Goal: Find specific page/section: Find specific page/section

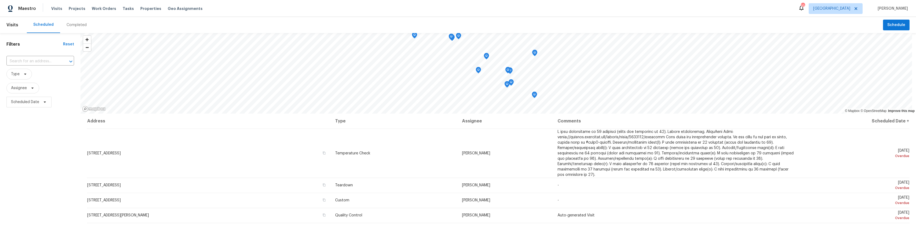
click at [147, 5] on div "Visits Projects Work Orders Tasks Properties Geo Assignments" at bounding box center [130, 8] width 158 height 11
click at [146, 5] on div "Visits Projects Work Orders Tasks Properties Geo Assignments" at bounding box center [130, 8] width 158 height 11
click at [146, 8] on span "Properties" at bounding box center [150, 8] width 21 height 5
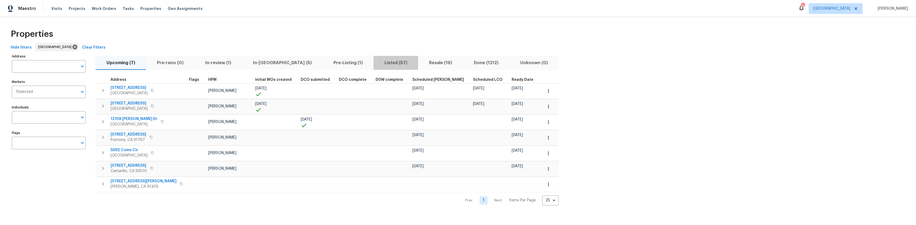
click at [377, 62] on span "Listed (57)" at bounding box center [396, 63] width 38 height 8
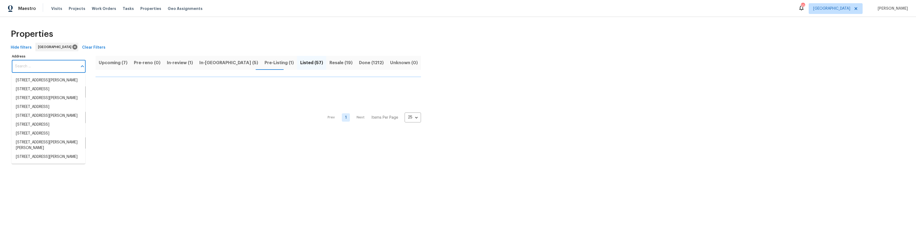
click at [56, 69] on input "Address" at bounding box center [45, 66] width 66 height 13
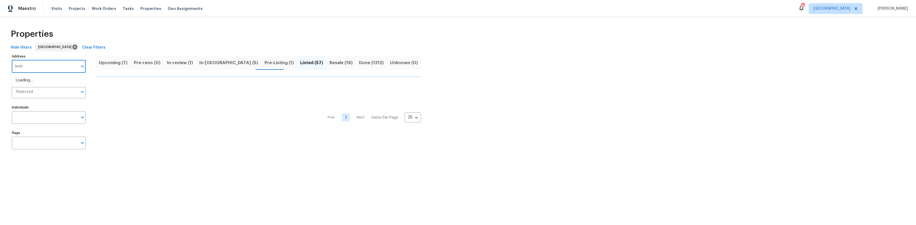
type input "lexing"
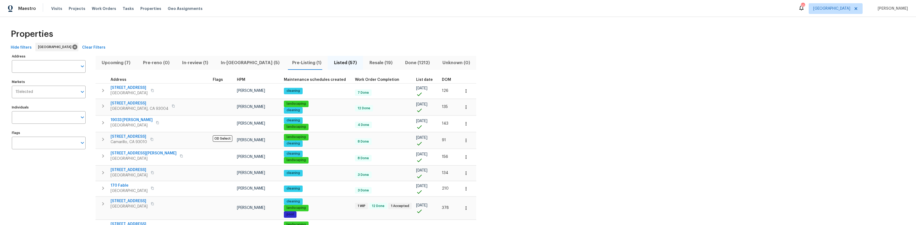
click at [237, 80] on div "HPM" at bounding box center [258, 80] width 43 height 4
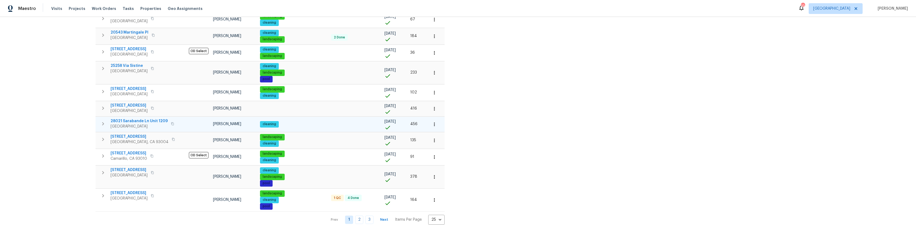
scroll to position [324, 0]
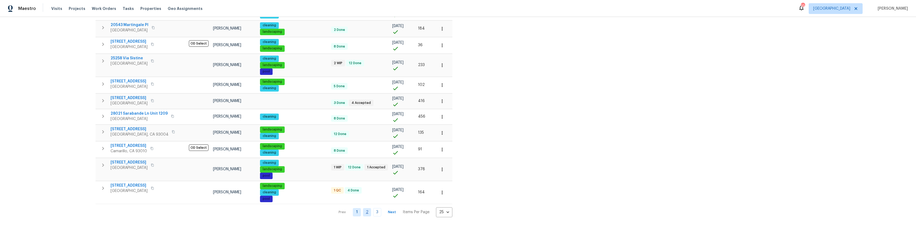
click at [363, 208] on link "2" at bounding box center [367, 212] width 8 height 8
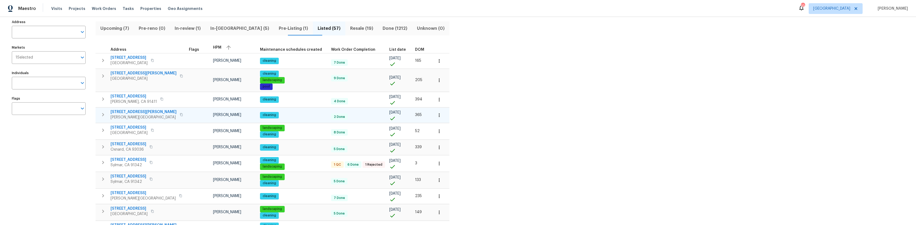
scroll to position [54, 0]
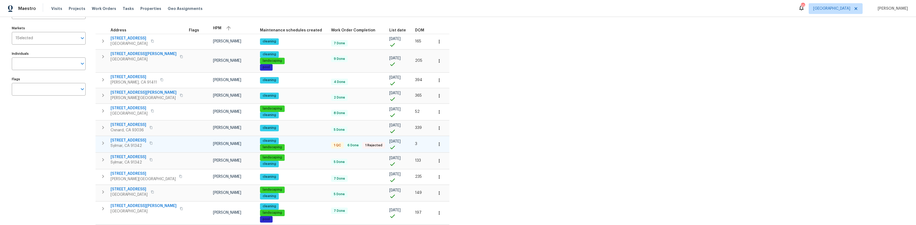
click at [129, 138] on span "[STREET_ADDRESS]" at bounding box center [129, 140] width 36 height 5
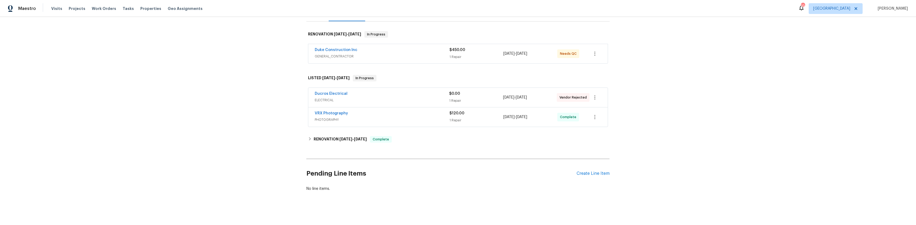
scroll to position [80, 0]
click at [308, 138] on icon at bounding box center [310, 136] width 4 height 4
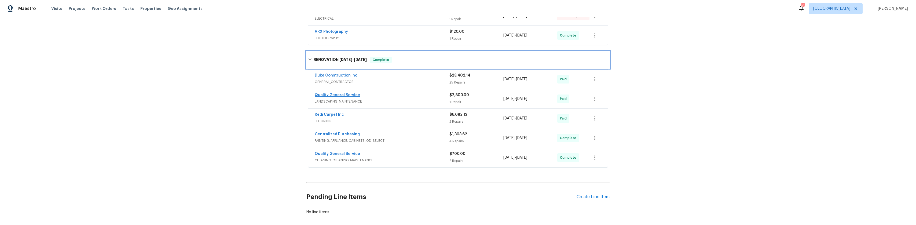
scroll to position [161, 0]
click at [383, 154] on div "Quality General Service" at bounding box center [382, 151] width 135 height 6
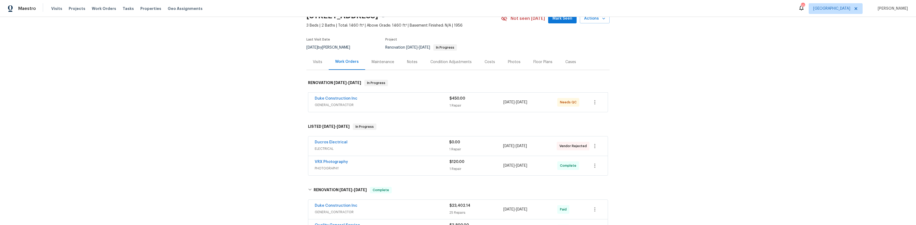
scroll to position [27, 0]
click at [331, 100] on span "Duke Construction Inc" at bounding box center [336, 98] width 43 height 5
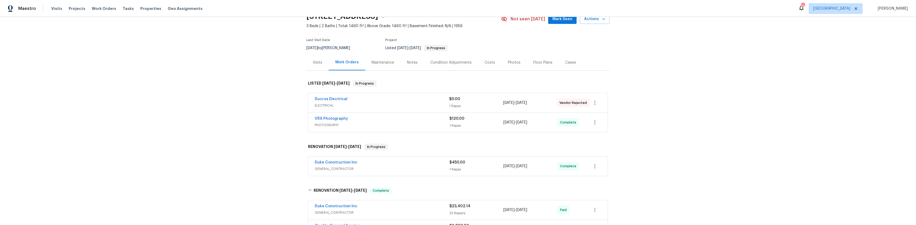
click at [331, 101] on link "Ducros Electrical" at bounding box center [331, 99] width 33 height 4
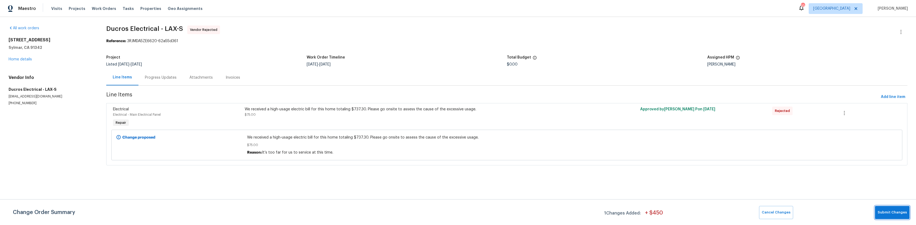
click at [885, 213] on span "Submit Changes" at bounding box center [892, 212] width 29 height 6
drag, startPoint x: 420, startPoint y: 141, endPoint x: 414, endPoint y: 138, distance: 6.5
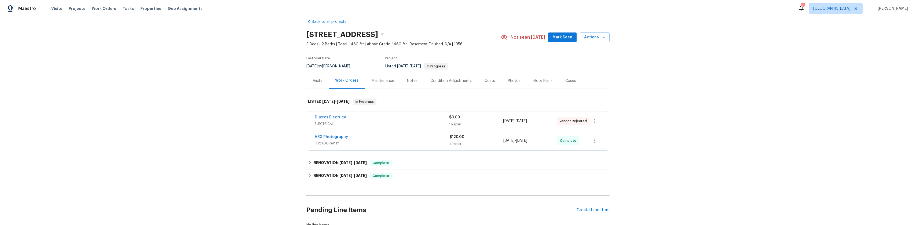
scroll to position [27, 0]
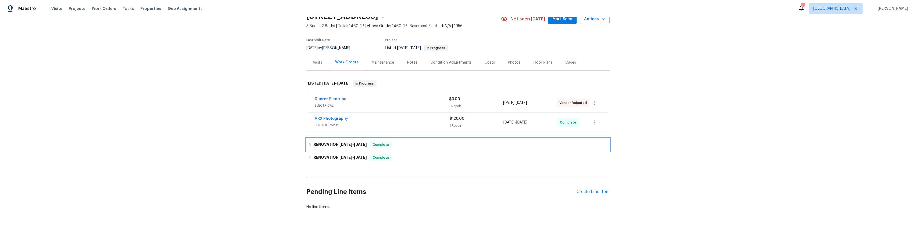
click at [308, 148] on div "RENOVATION [DATE] - [DATE] Complete" at bounding box center [458, 144] width 300 height 6
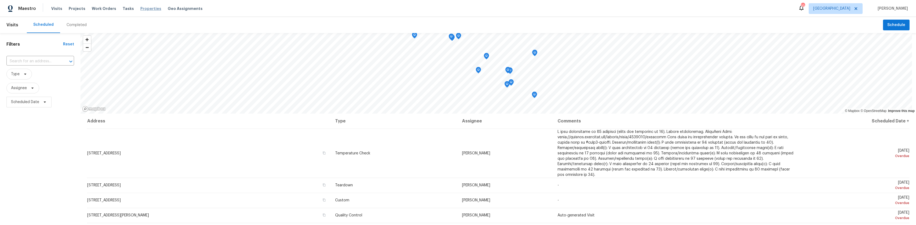
click at [141, 9] on span "Properties" at bounding box center [150, 8] width 21 height 5
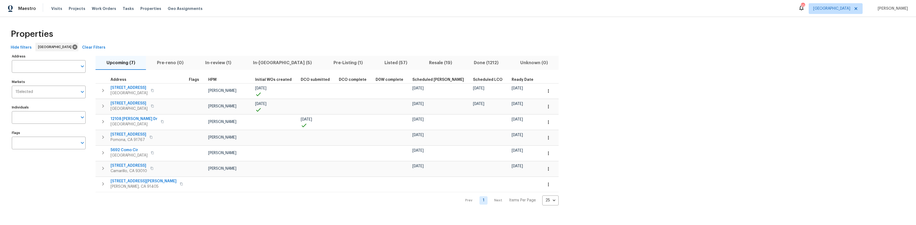
click at [377, 59] on span "Listed (57)" at bounding box center [396, 63] width 38 height 8
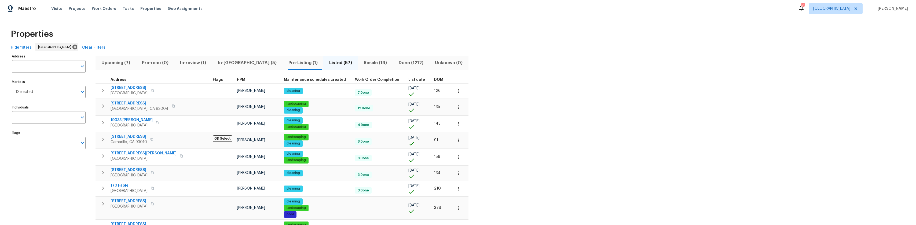
click at [237, 81] on div "HPM" at bounding box center [258, 80] width 43 height 4
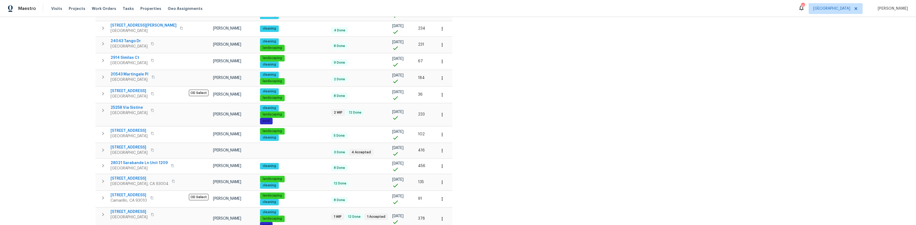
scroll to position [324, 0]
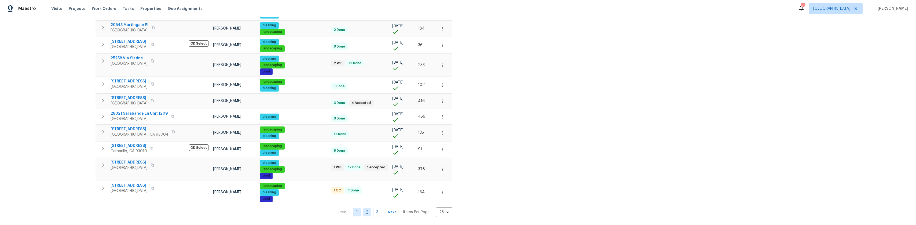
click at [363, 209] on link "2" at bounding box center [367, 212] width 8 height 8
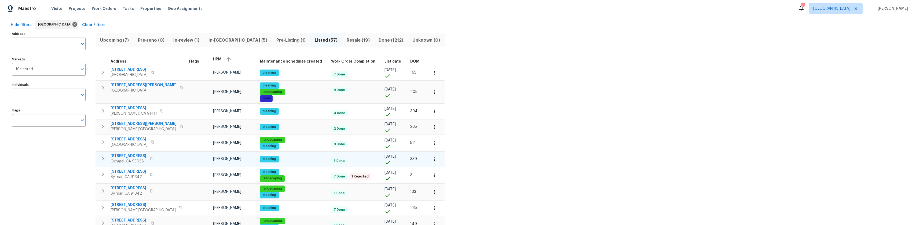
scroll to position [27, 0]
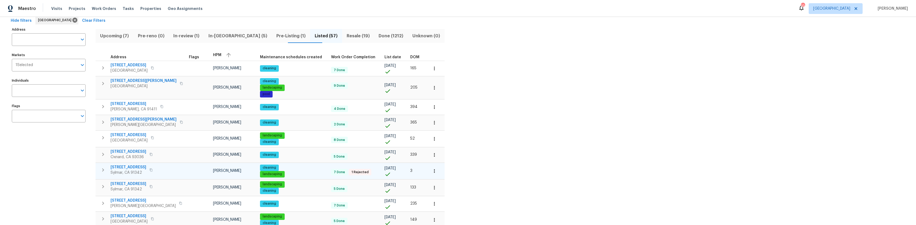
click at [123, 164] on span "[STREET_ADDRESS]" at bounding box center [129, 166] width 36 height 5
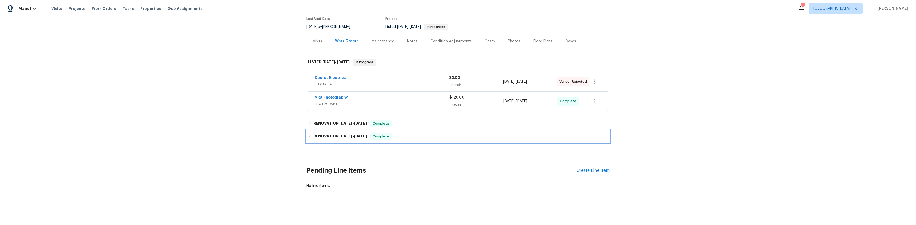
click at [311, 139] on div "RENOVATION [DATE] - [DATE] Complete" at bounding box center [457, 136] width 303 height 13
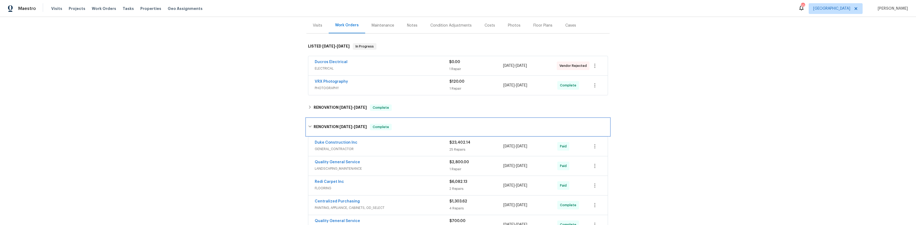
scroll to position [107, 0]
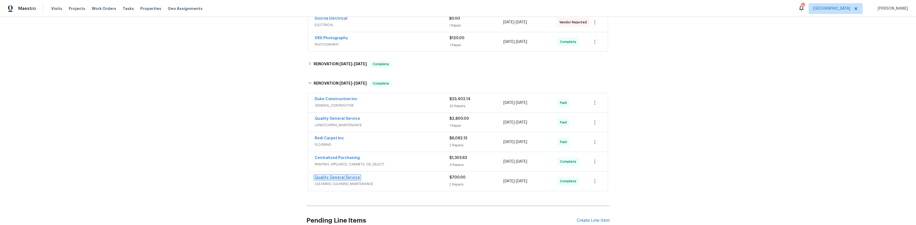
click at [327, 179] on link "Quality General Service" at bounding box center [337, 177] width 45 height 4
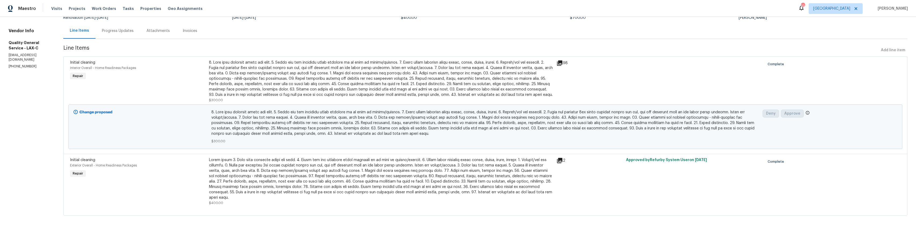
scroll to position [50, 0]
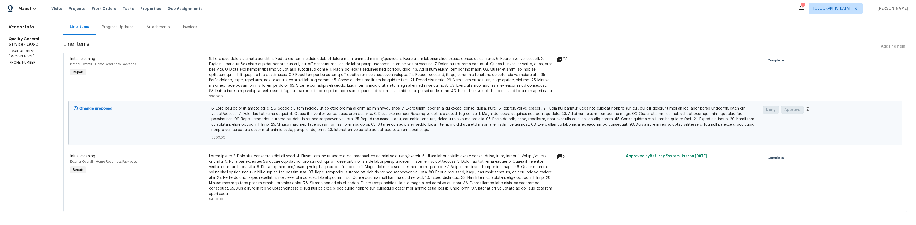
click at [95, 156] on span "Initial cleaning" at bounding box center [82, 156] width 25 height 4
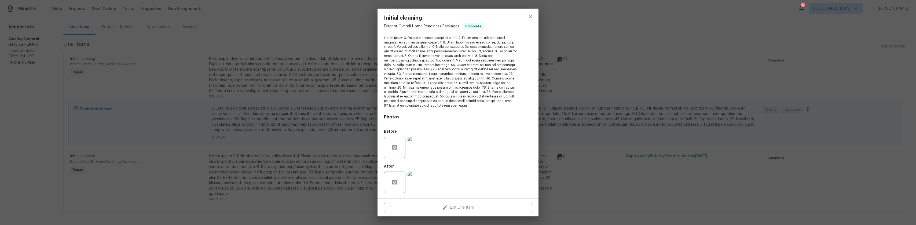
scroll to position [68, 0]
click at [531, 19] on icon "close" at bounding box center [530, 16] width 6 height 6
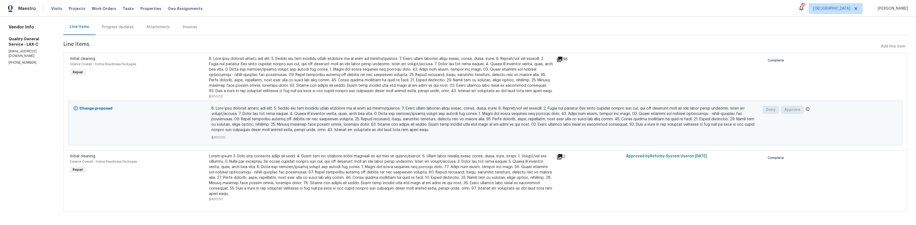
click at [89, 58] on span "Initial cleaning" at bounding box center [82, 59] width 25 height 4
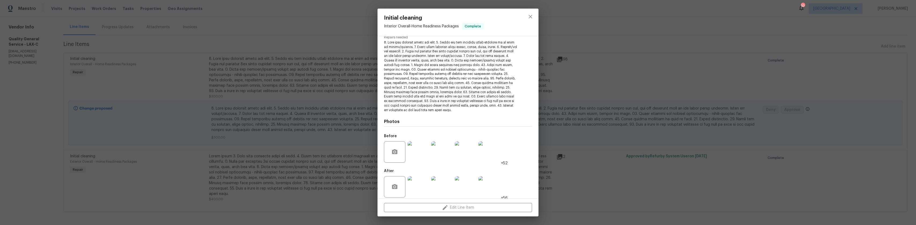
scroll to position [63, 0]
click at [533, 19] on icon "close" at bounding box center [530, 16] width 6 height 6
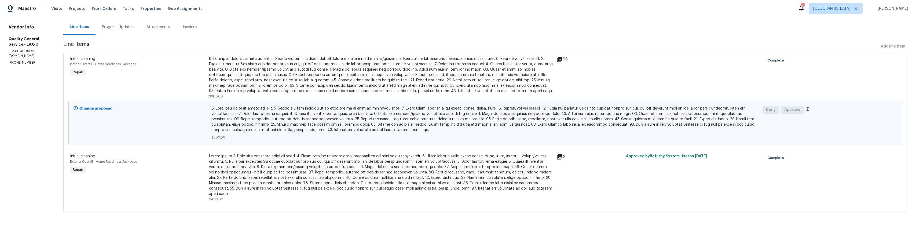
scroll to position [0, 0]
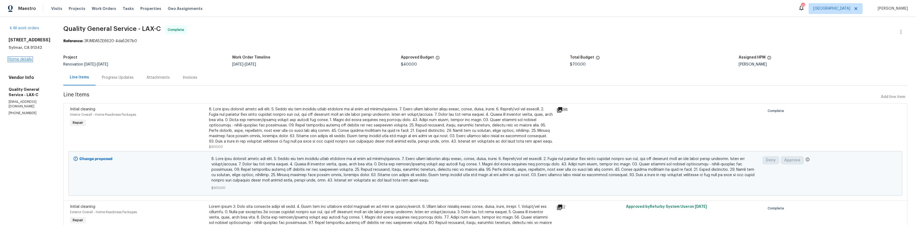
click at [22, 59] on link "Home details" at bounding box center [20, 59] width 23 height 4
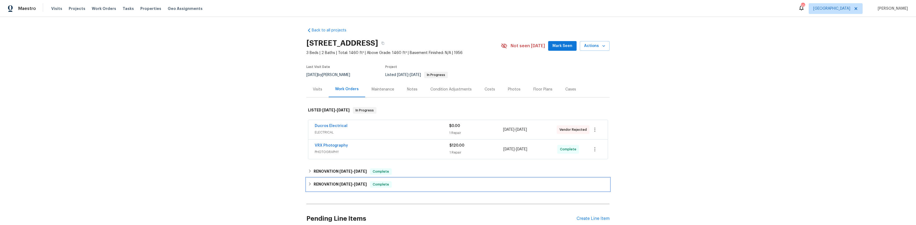
click at [309, 186] on icon at bounding box center [310, 184] width 4 height 4
click at [308, 186] on icon at bounding box center [310, 184] width 4 height 4
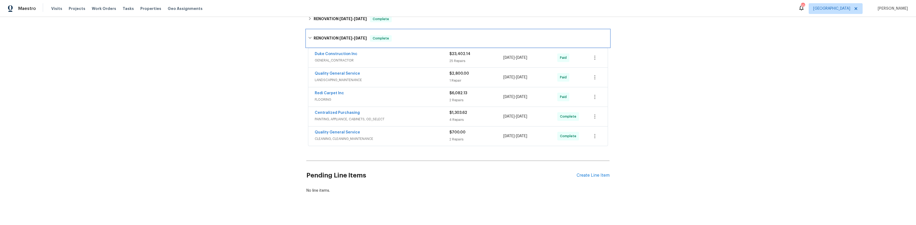
scroll to position [110, 0]
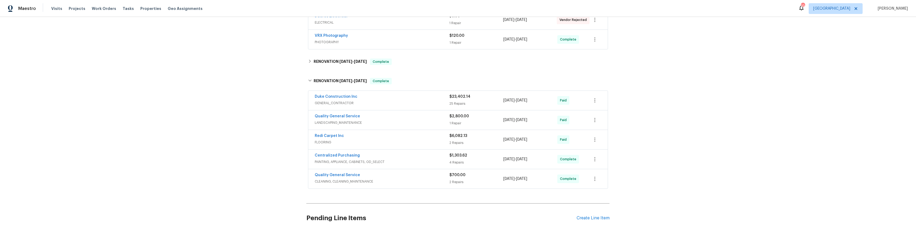
click at [541, 182] on div "[DATE] - [DATE]" at bounding box center [530, 178] width 54 height 13
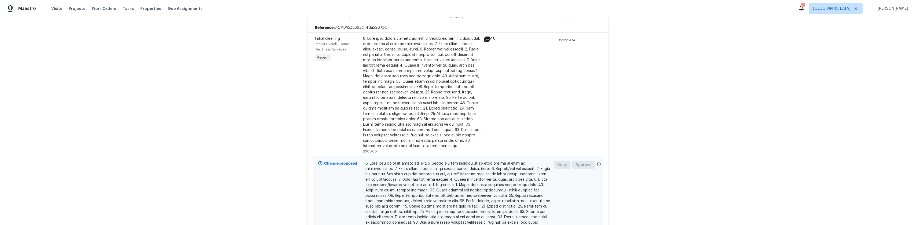
scroll to position [271, 0]
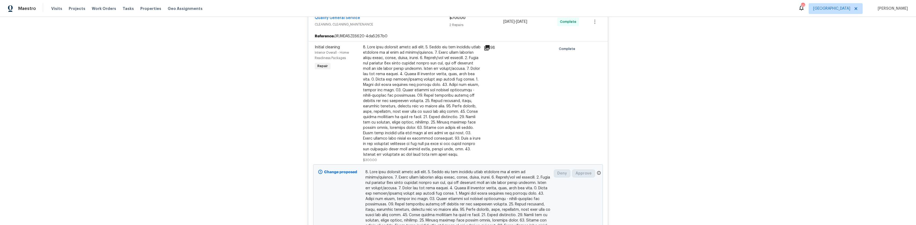
click at [319, 50] on div "Initial cleaning" at bounding box center [337, 47] width 45 height 5
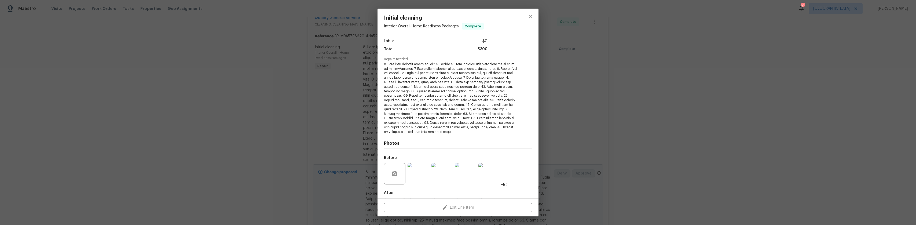
scroll to position [0, 0]
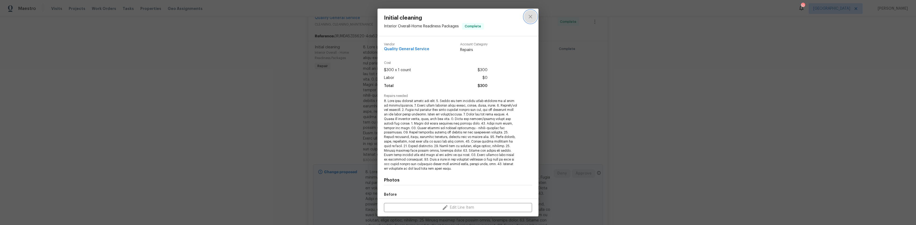
click at [528, 16] on icon "close" at bounding box center [530, 16] width 6 height 6
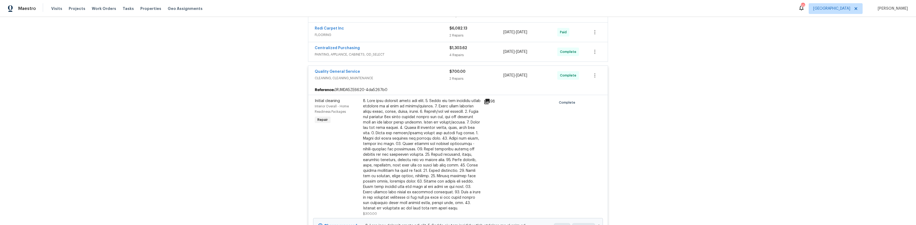
click at [417, 73] on div "Quality General Service" at bounding box center [382, 72] width 135 height 6
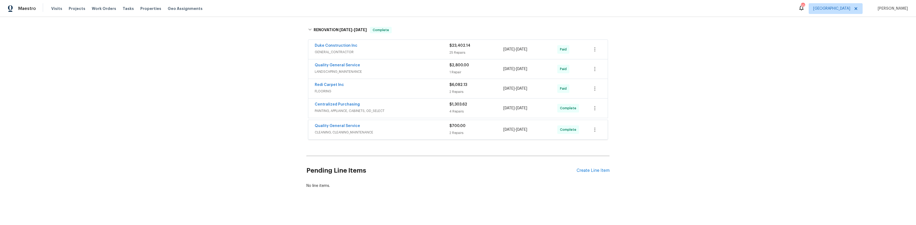
scroll to position [163, 0]
